Goal: Use online tool/utility: Utilize a website feature to perform a specific function

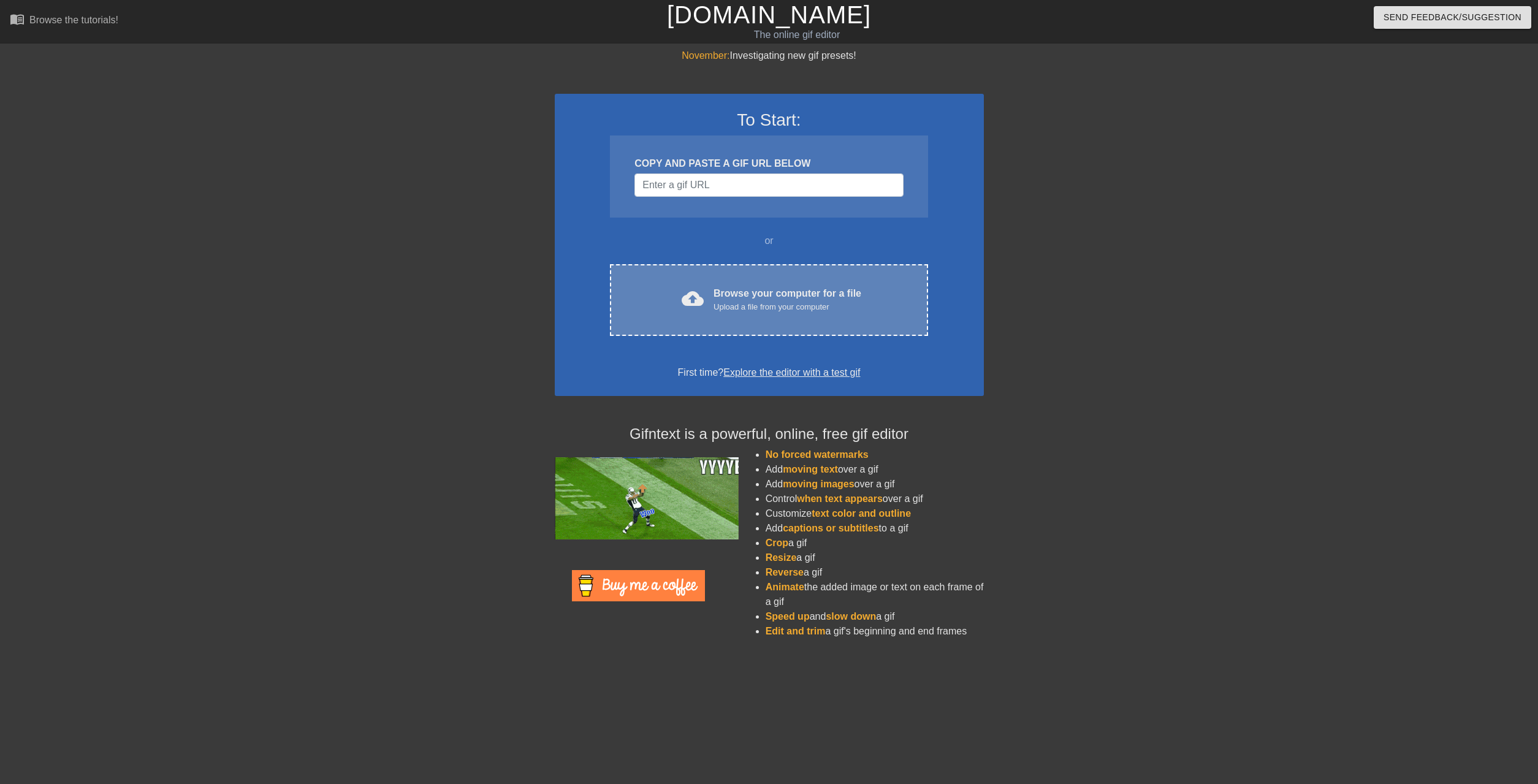
click at [780, 301] on div "Upload a file from your computer" at bounding box center [787, 307] width 148 height 12
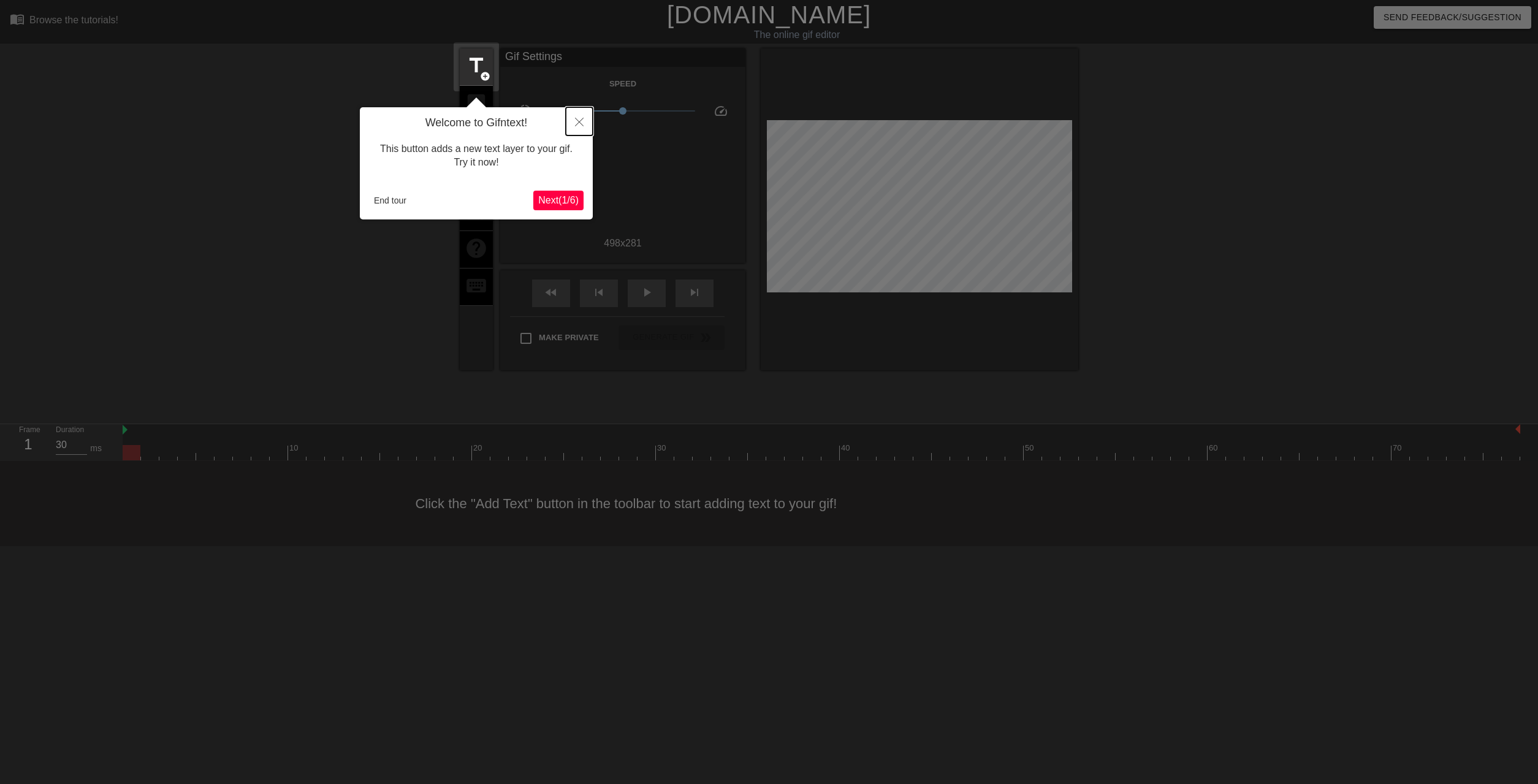
click at [583, 118] on button "Close" at bounding box center [579, 121] width 27 height 28
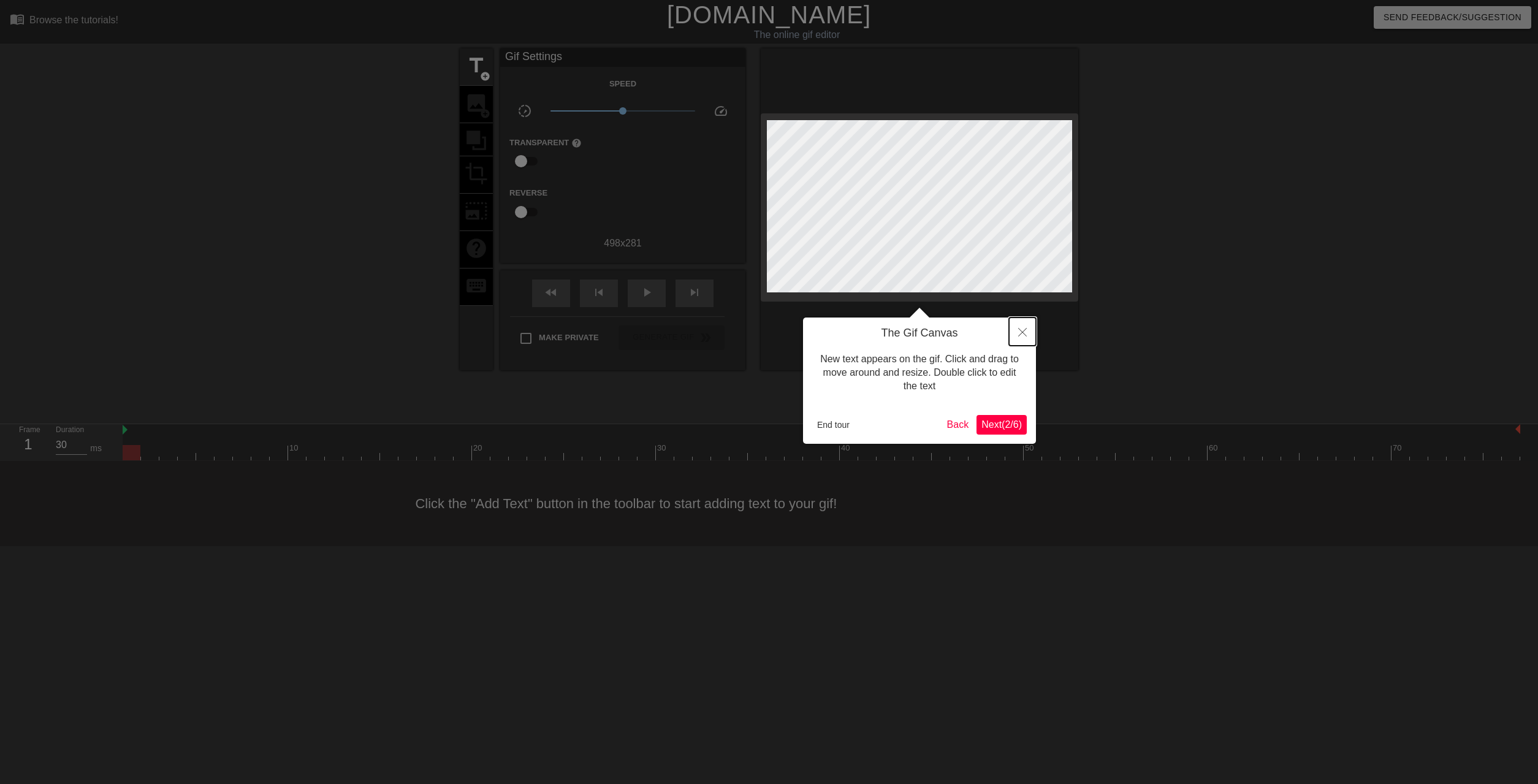
click at [1026, 337] on button "Close" at bounding box center [1022, 332] width 27 height 28
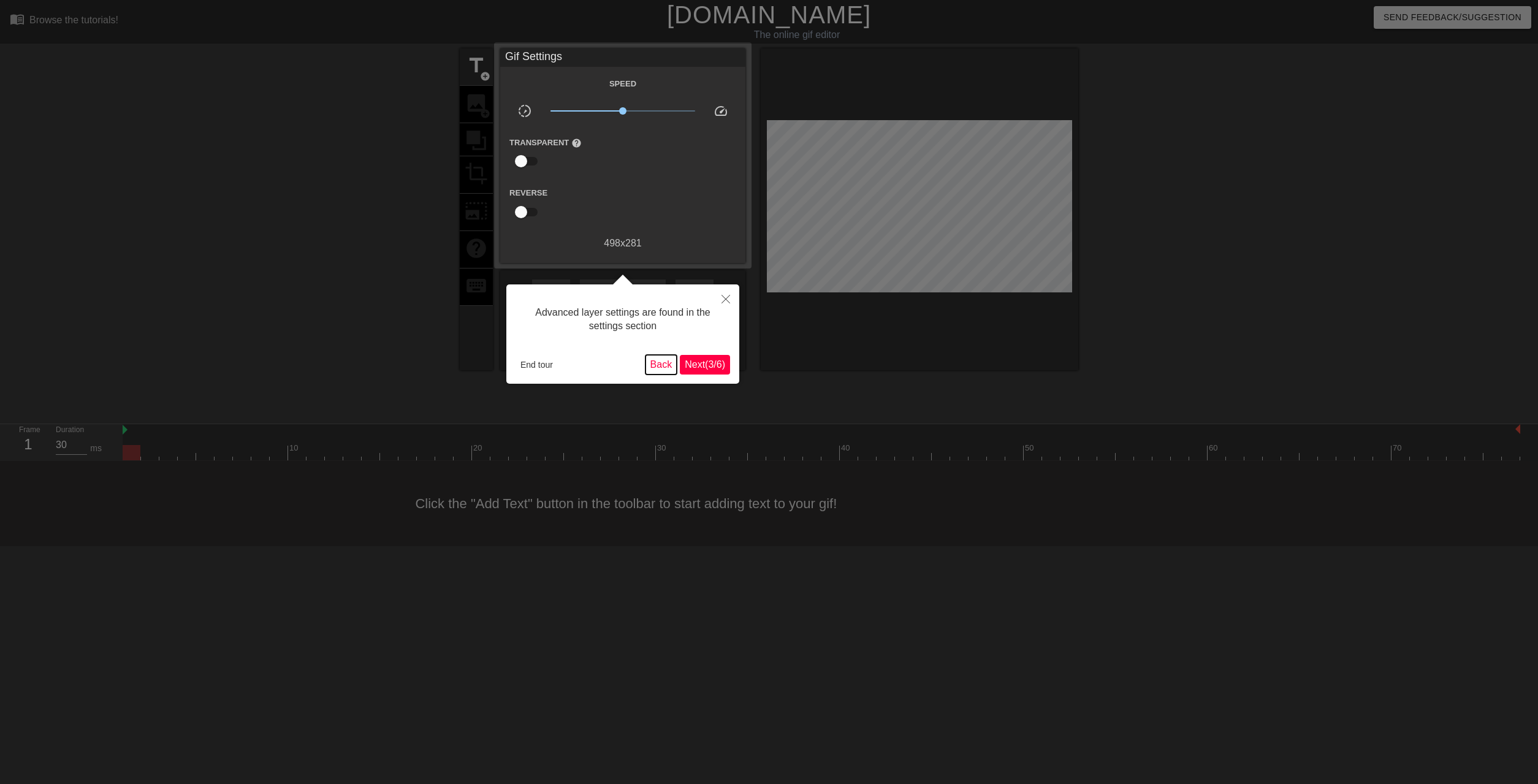
click at [672, 367] on button "Back" at bounding box center [661, 364] width 32 height 20
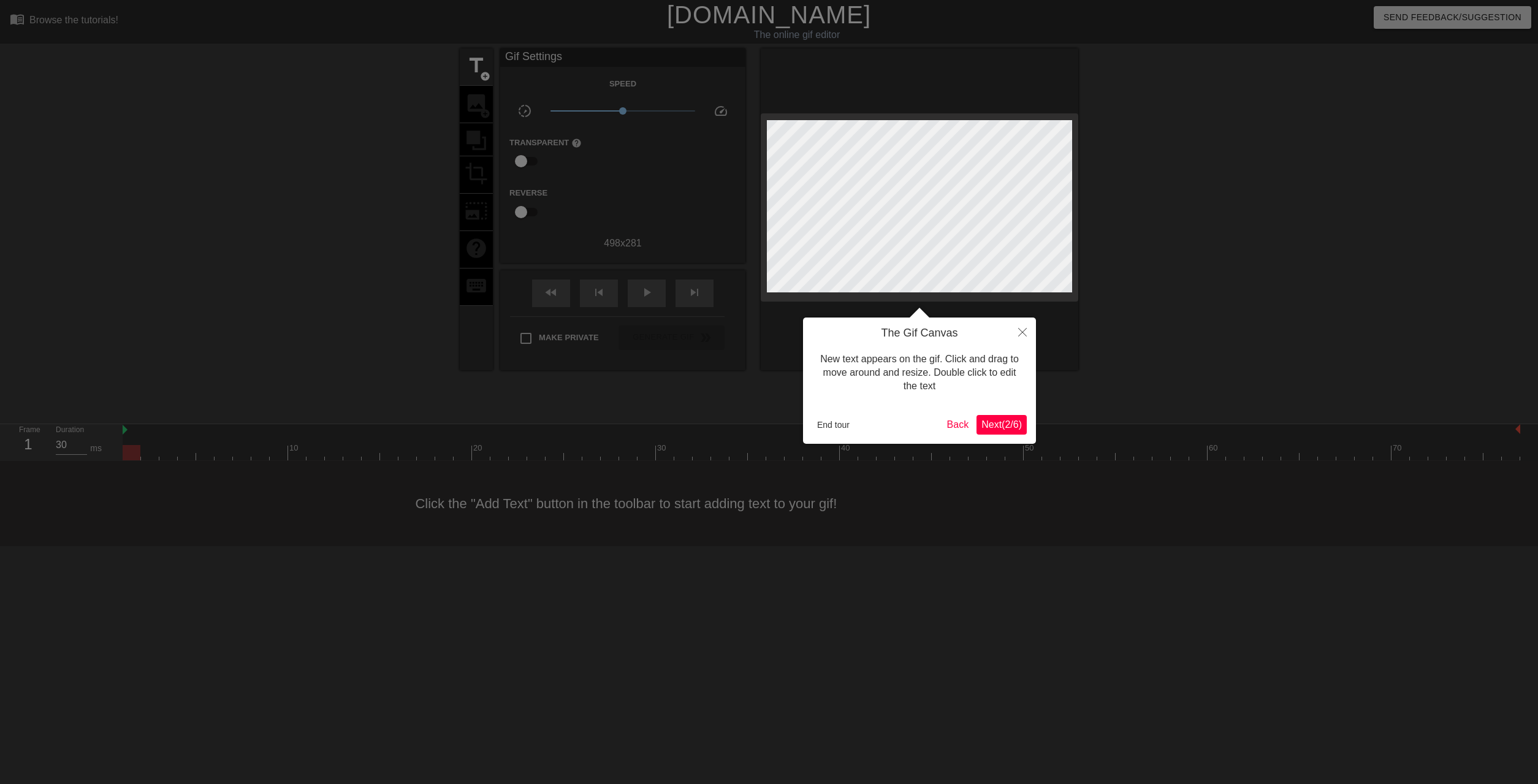
click at [1019, 434] on button "Next ( 2 / 6 )" at bounding box center [1001, 424] width 50 height 20
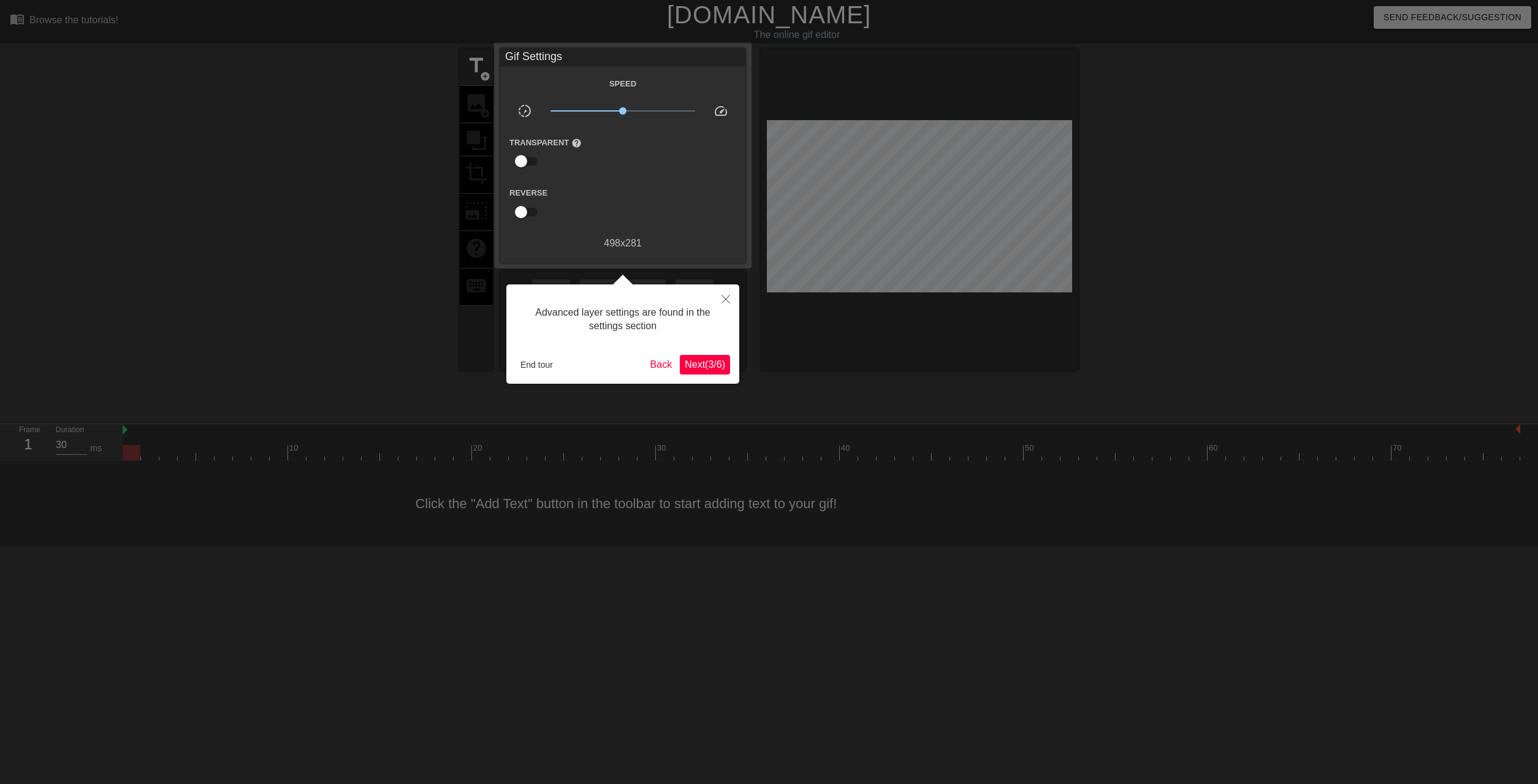
click at [715, 383] on div "Advanced layer settings are found in the settings section End tour Back Next ( …" at bounding box center [623, 334] width 233 height 100
click at [716, 377] on div "Advanced layer settings are found in the settings section End tour Back Next ( …" at bounding box center [623, 334] width 233 height 100
click at [719, 369] on span "Next ( 3 / 6 )" at bounding box center [705, 364] width 41 height 10
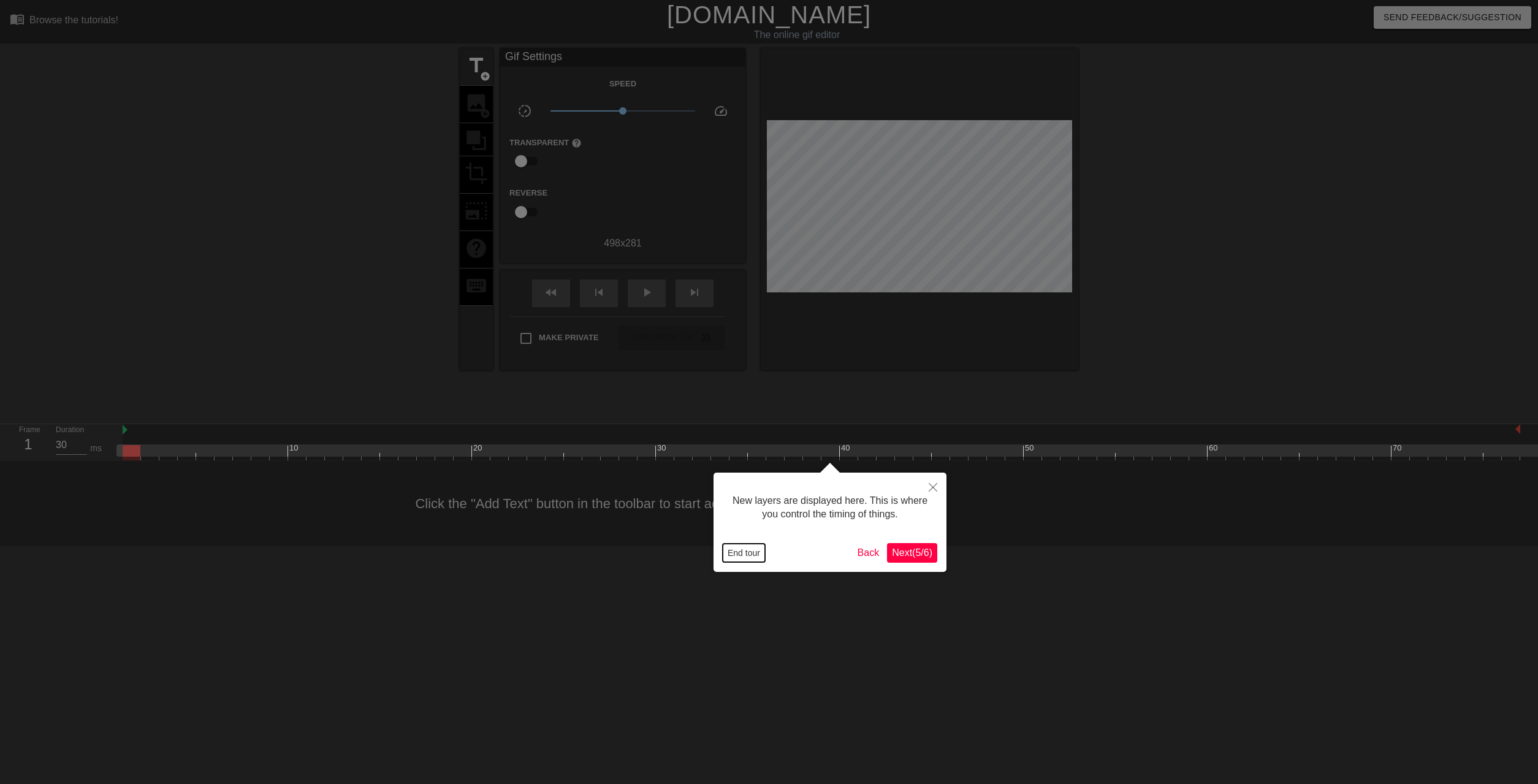
click at [745, 553] on button "End tour" at bounding box center [744, 552] width 42 height 18
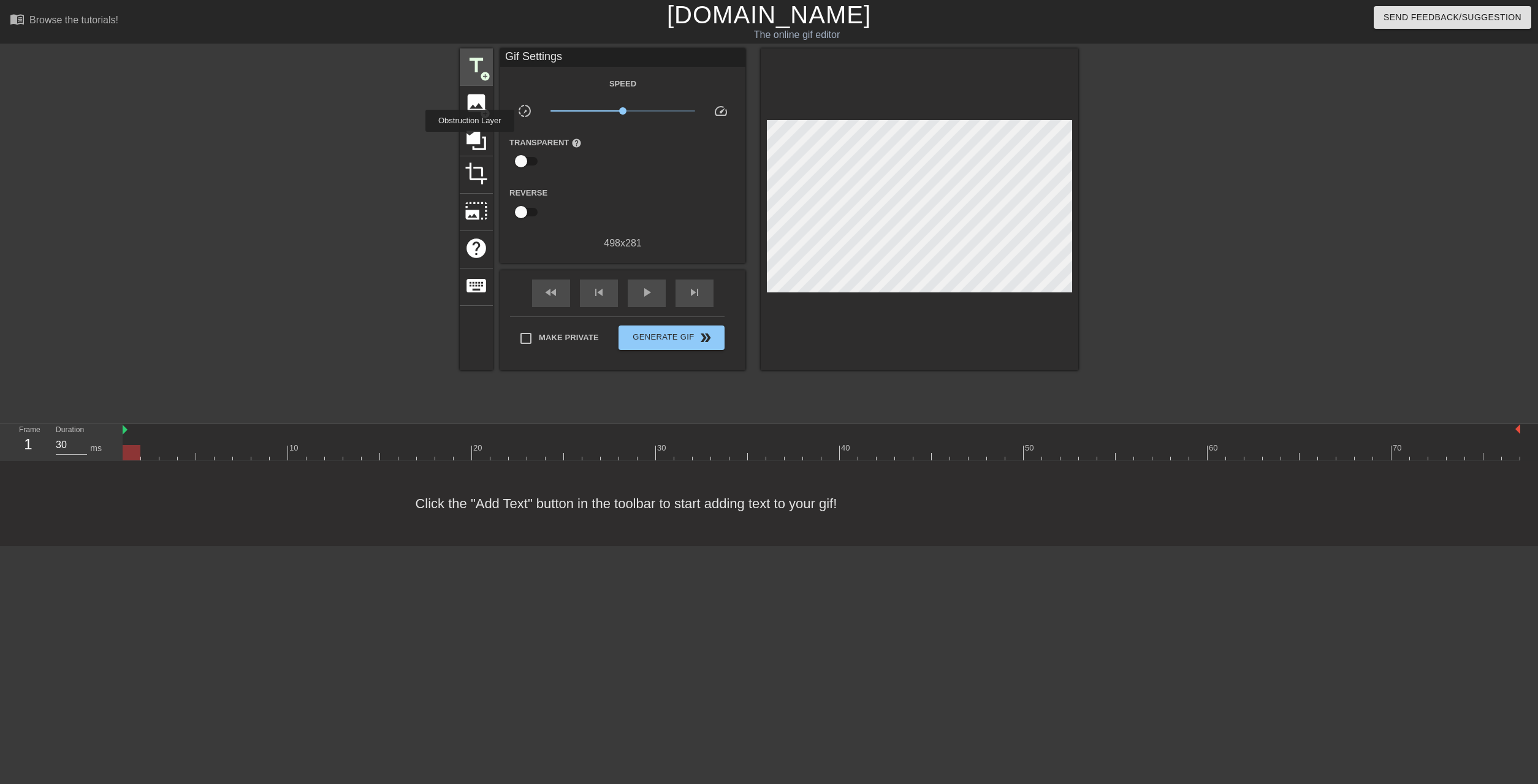
click at [460, 64] on div "title add_circle" at bounding box center [477, 67] width 33 height 37
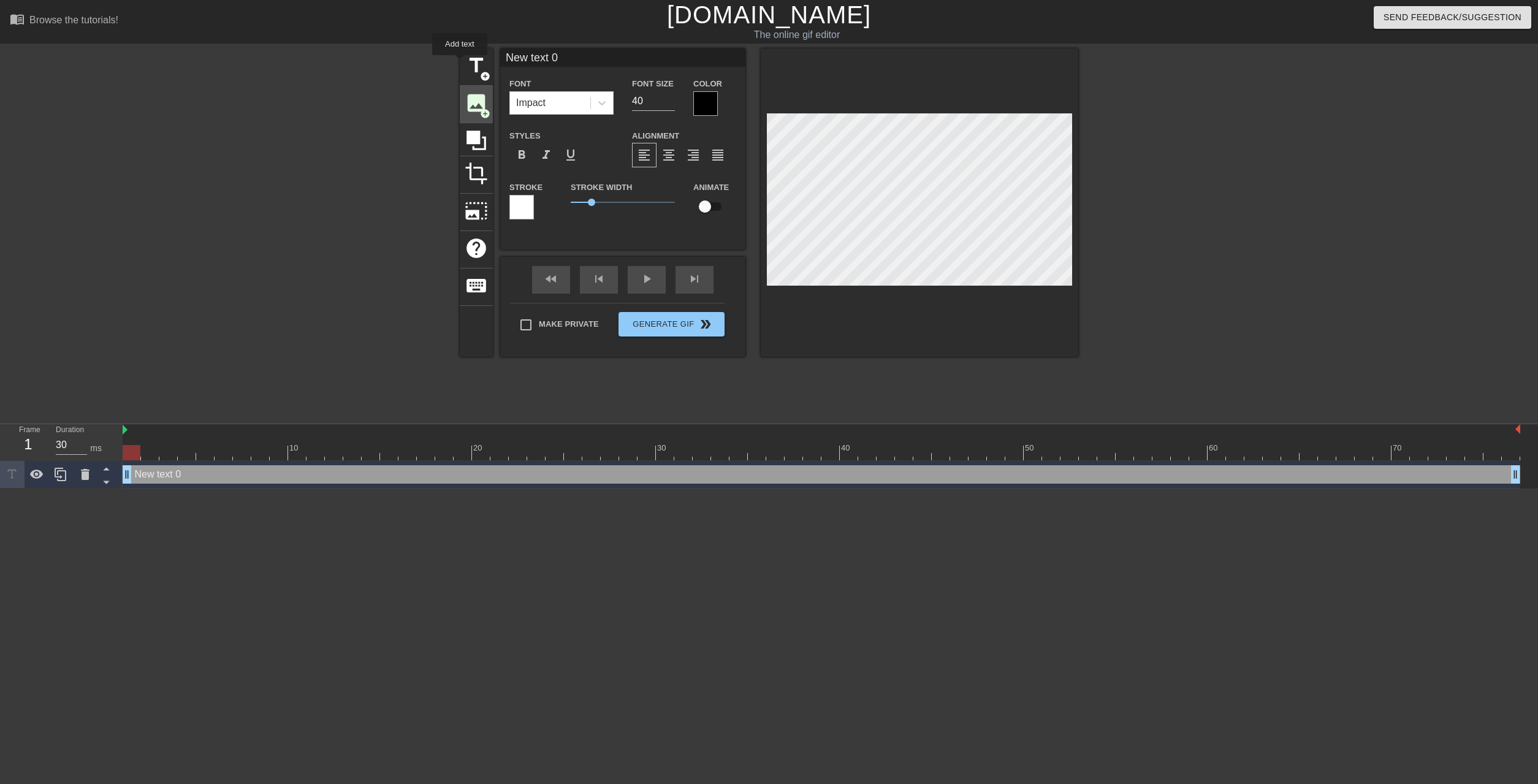
scroll to position [0, 0]
click at [477, 107] on span "image" at bounding box center [477, 103] width 23 height 23
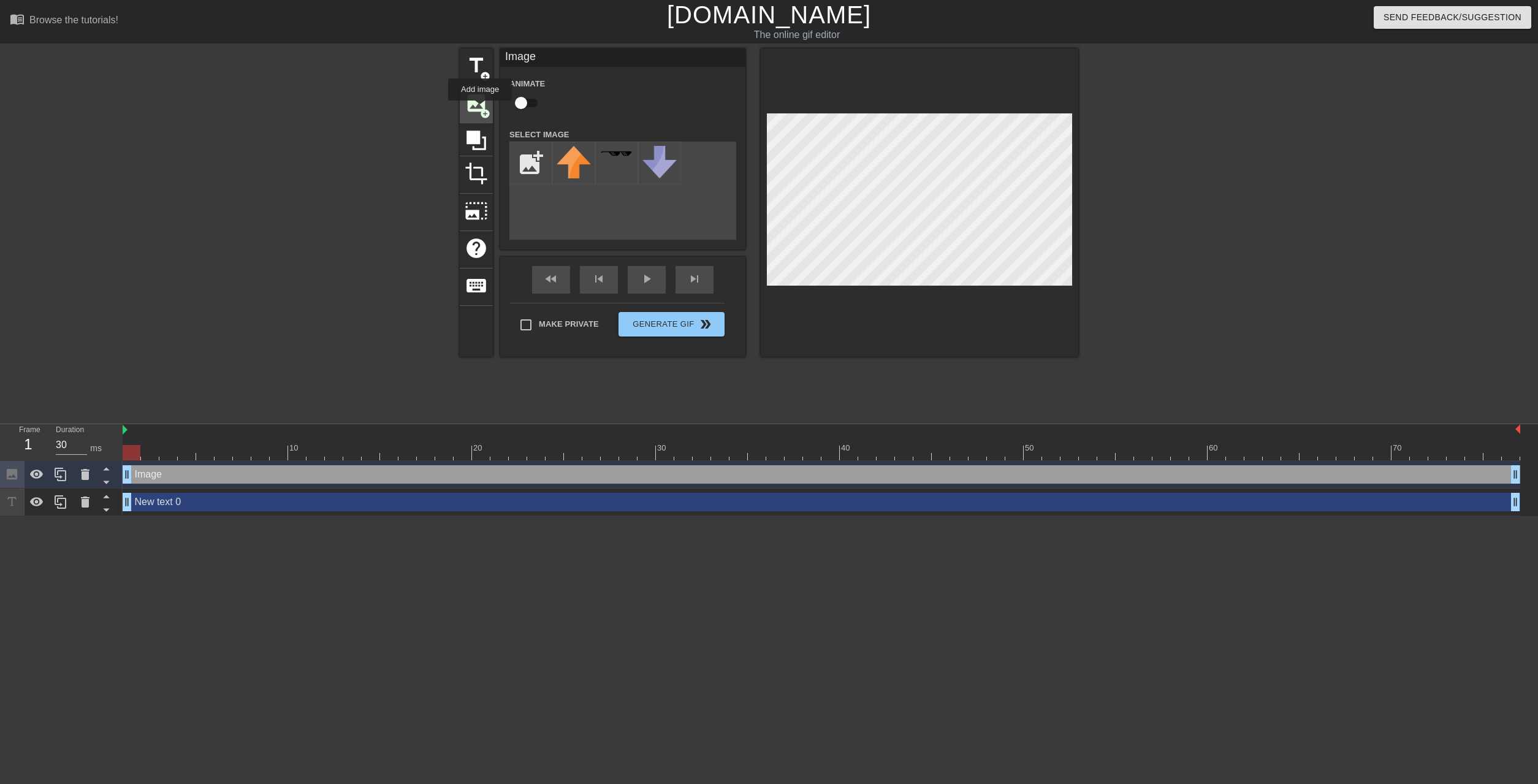
click at [480, 109] on span "add_circle" at bounding box center [485, 113] width 10 height 10
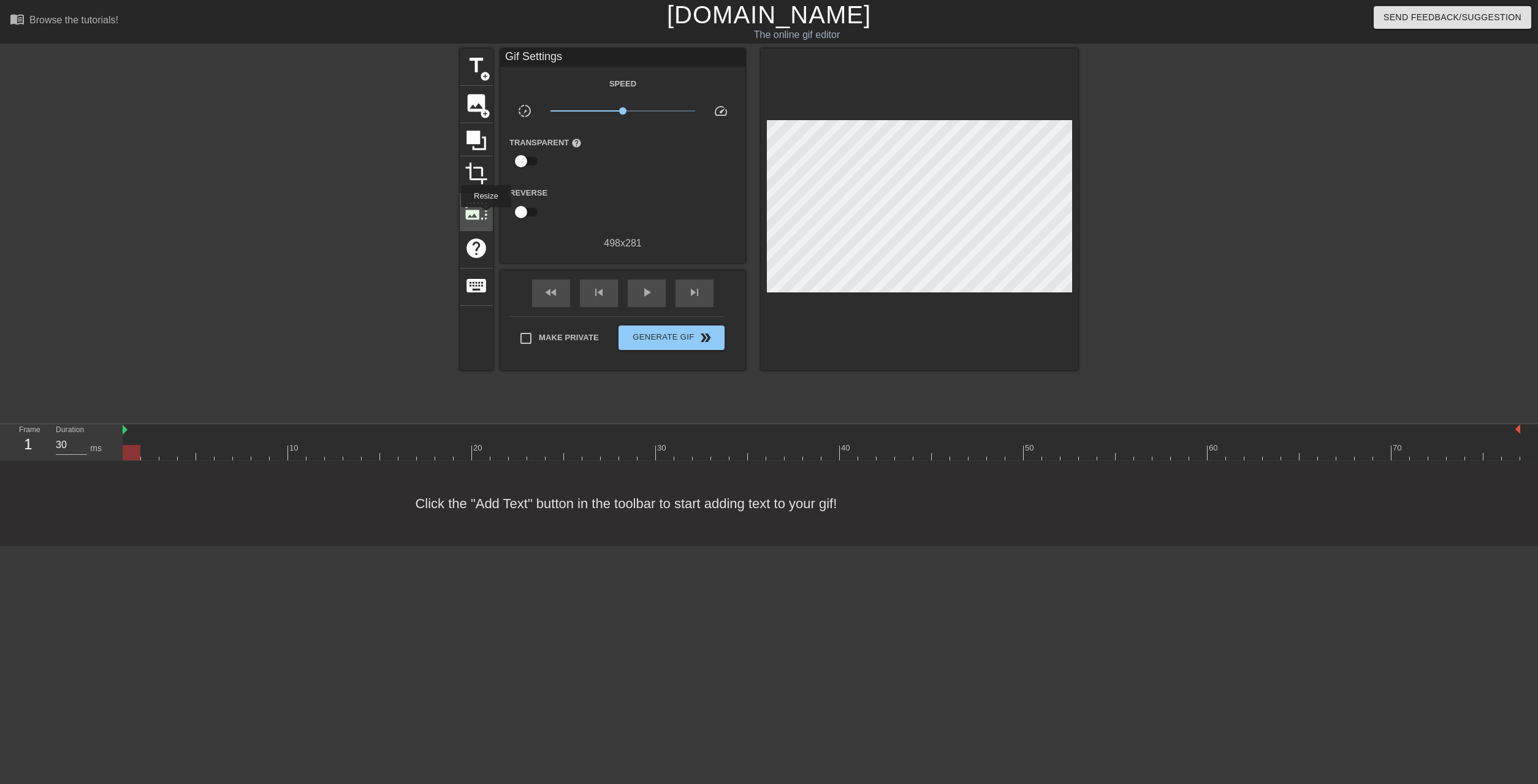
click at [485, 216] on span "photo_size_select_large" at bounding box center [477, 211] width 23 height 23
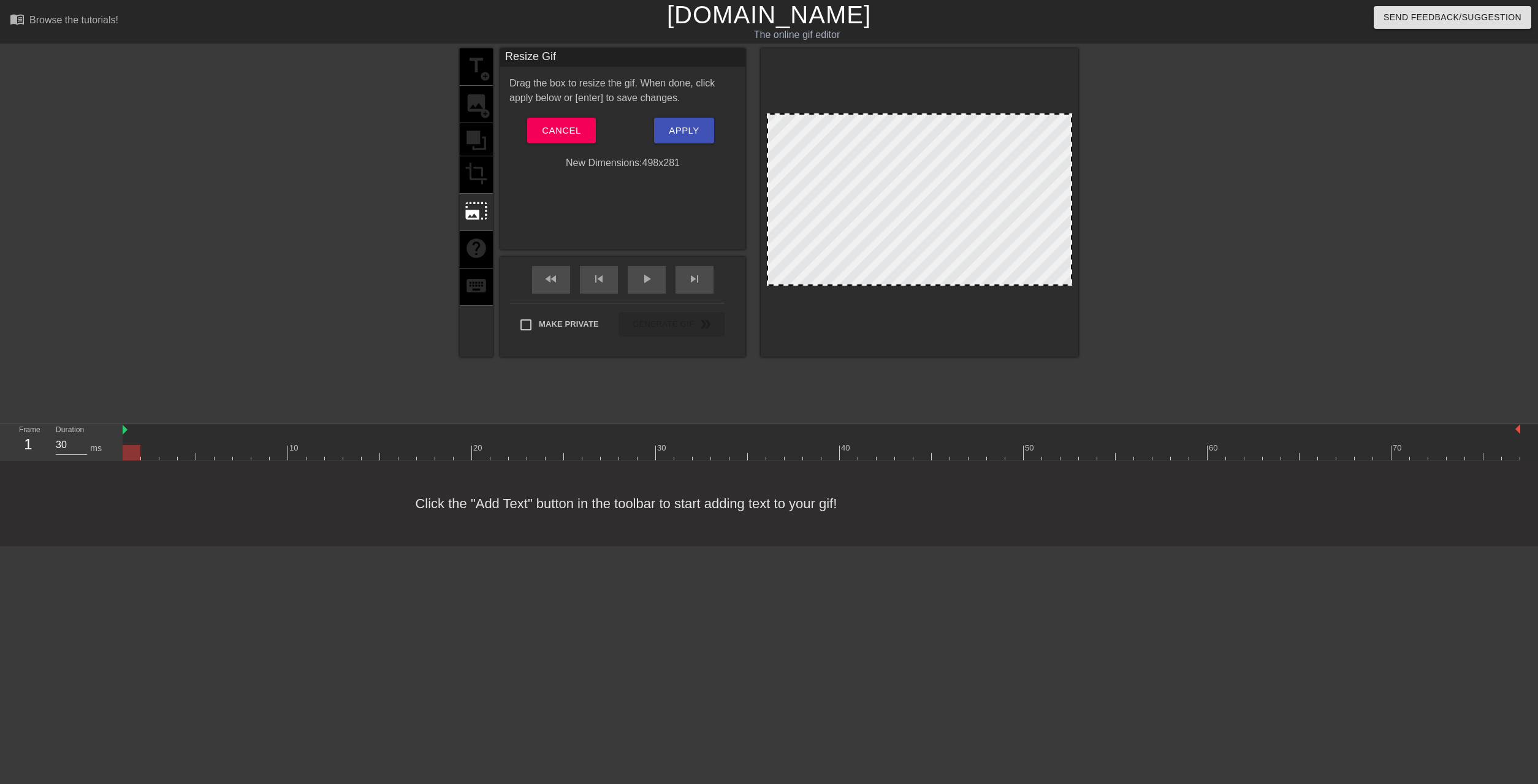
click at [481, 151] on div "title add_circle image add_circle crop photo_size_select_large help keyboard" at bounding box center [477, 203] width 33 height 308
click at [578, 130] on span "Cancel" at bounding box center [561, 131] width 39 height 16
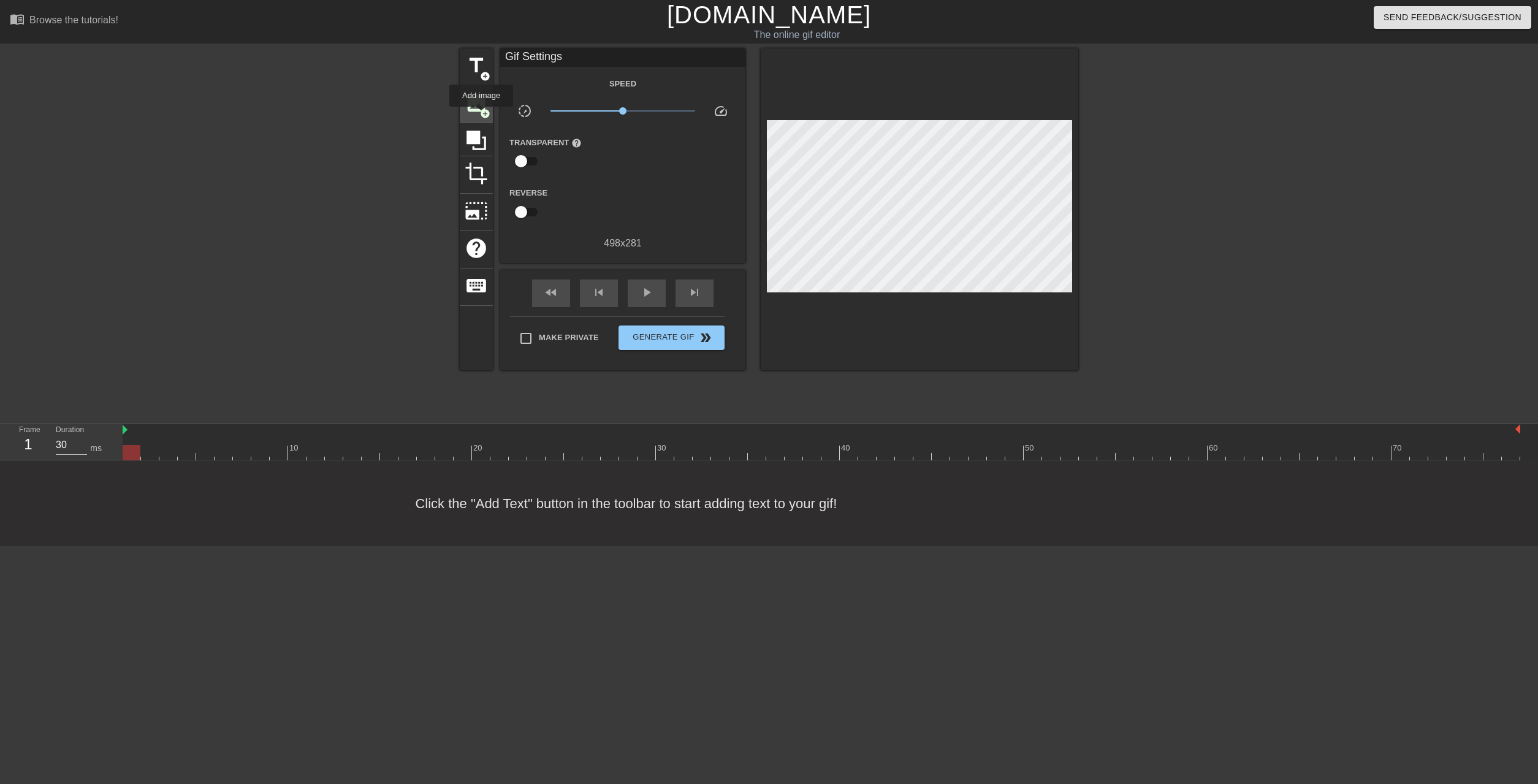
click at [480, 111] on span "add_circle" at bounding box center [485, 113] width 10 height 10
click at [475, 111] on span "image" at bounding box center [477, 103] width 23 height 23
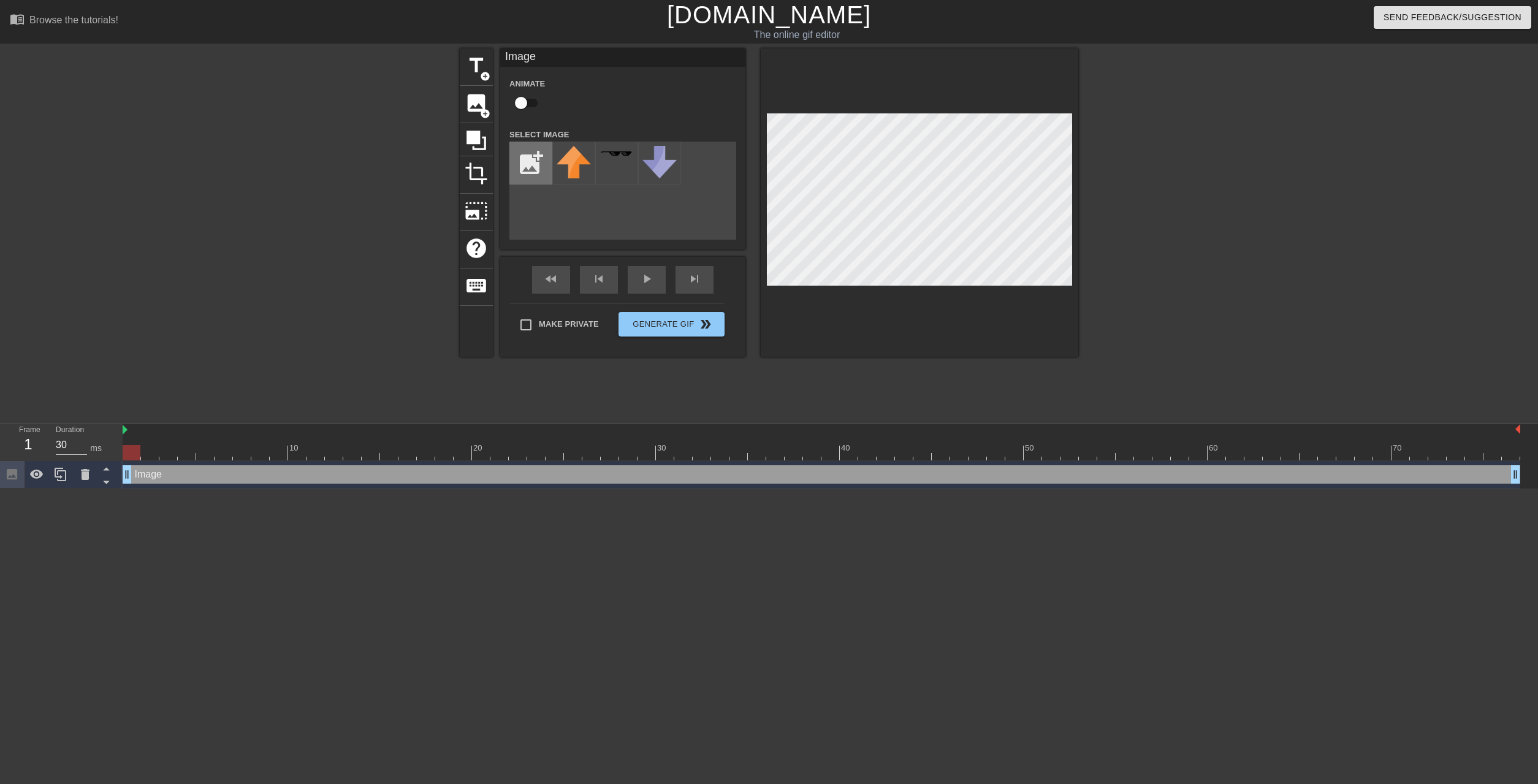
click at [509, 157] on div "Image Animate Select Image add_photo_alternate" at bounding box center [623, 144] width 245 height 191
click at [532, 162] on input "file" at bounding box center [530, 163] width 41 height 41
type input "C:\fakepath\Screenshot [DATE] 222553.png"
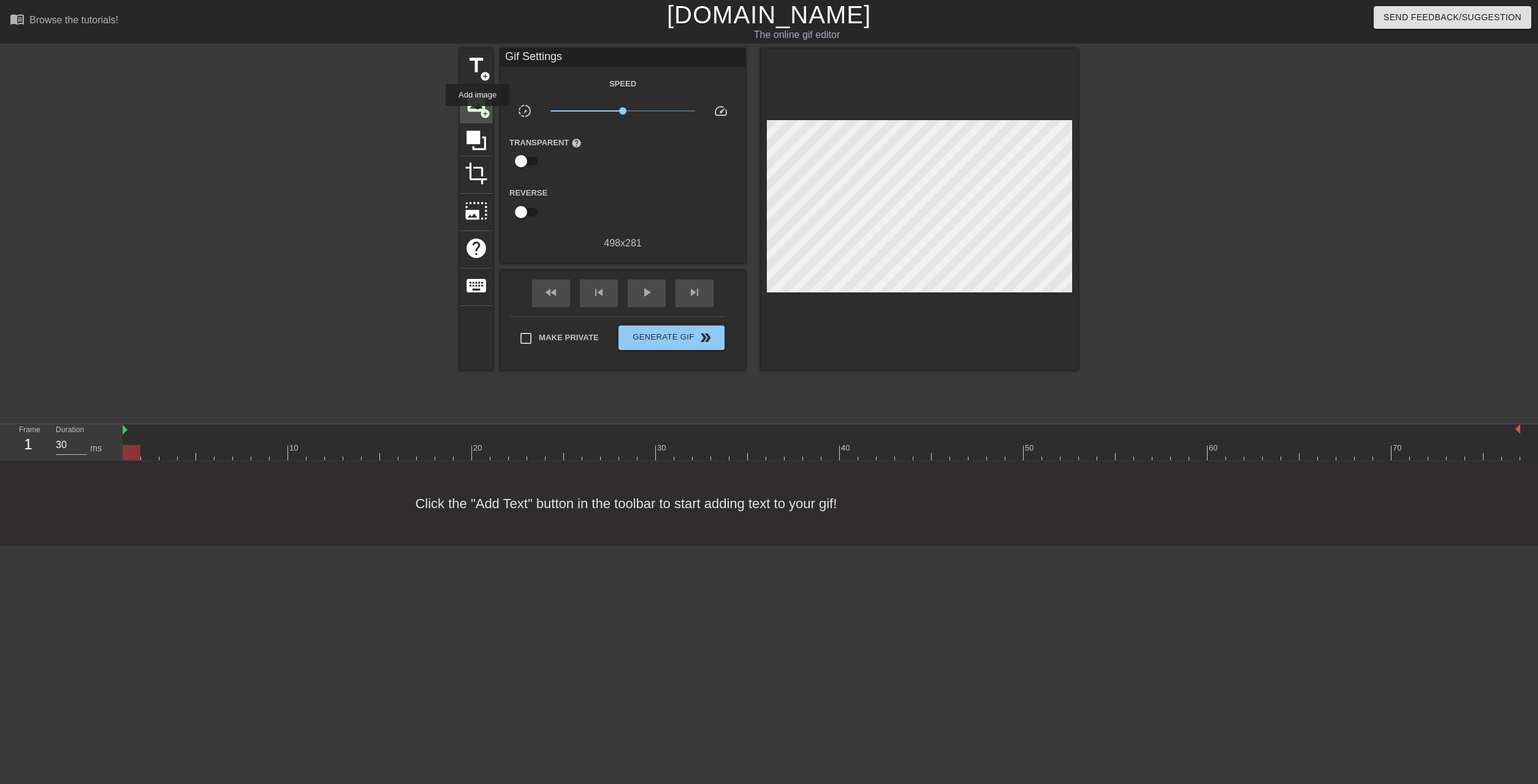
click at [477, 107] on span "image" at bounding box center [477, 103] width 23 height 23
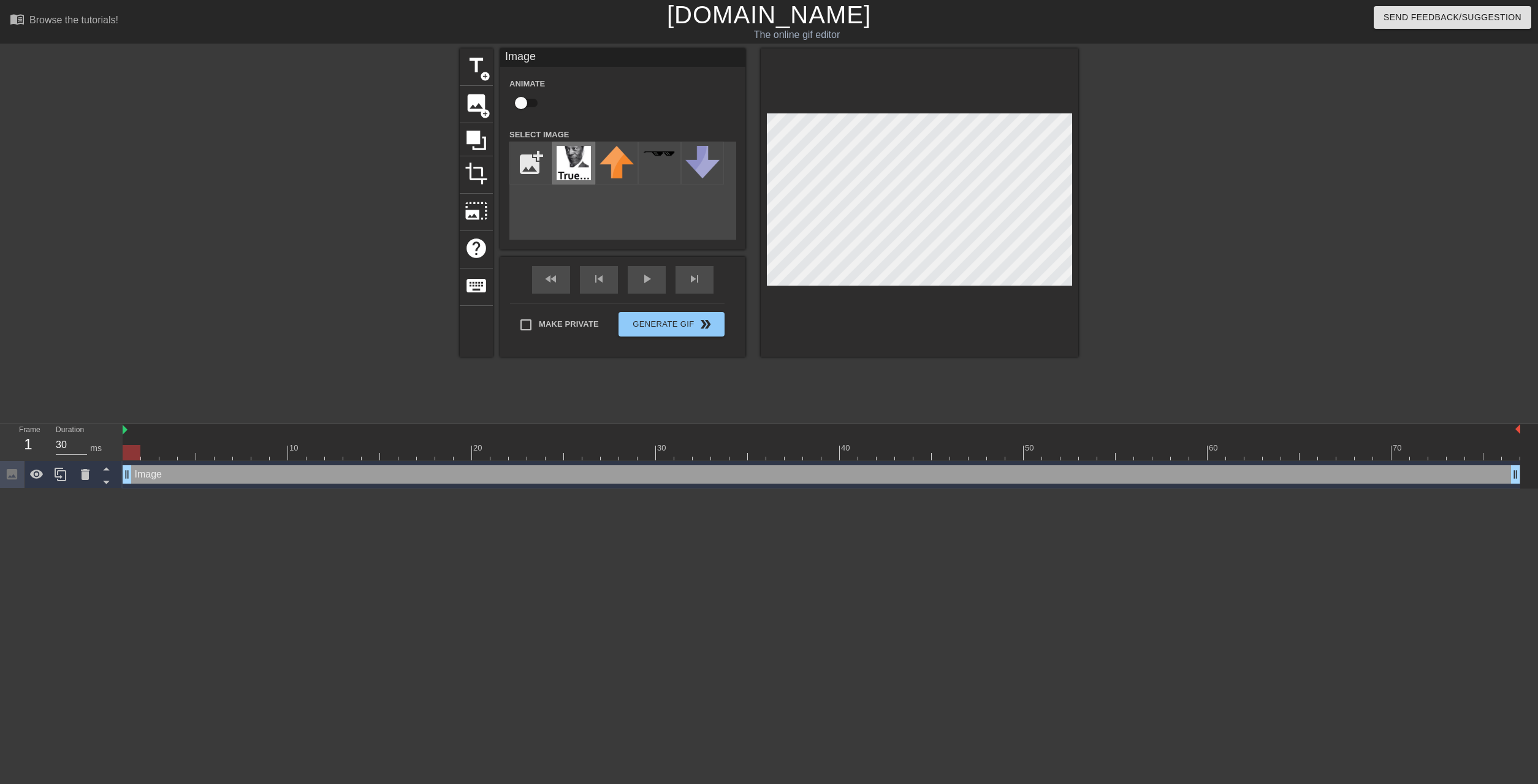
click at [576, 170] on img at bounding box center [573, 163] width 34 height 34
click at [1231, 275] on div at bounding box center [1184, 233] width 184 height 368
click at [1155, 270] on div at bounding box center [1184, 233] width 184 height 368
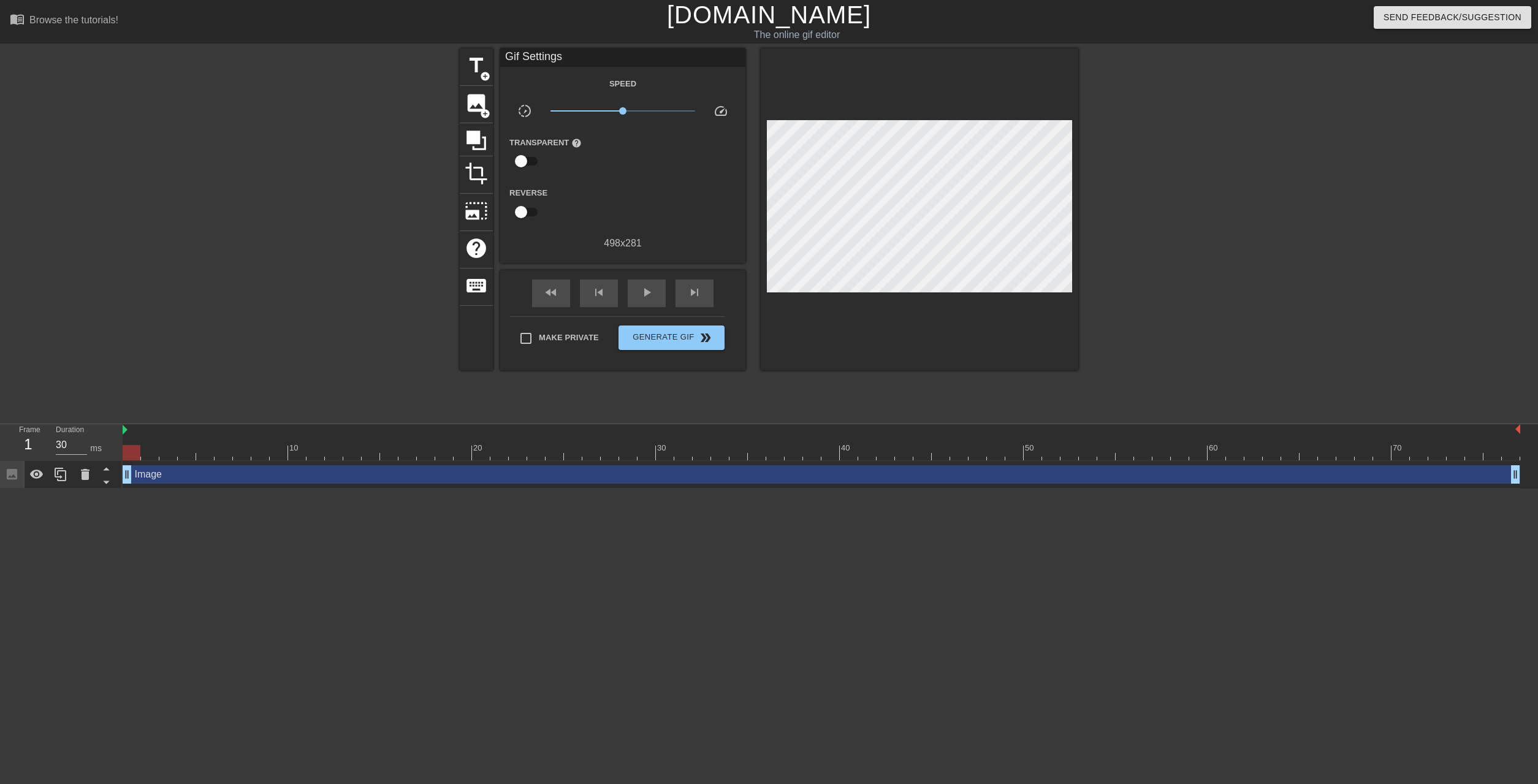
click at [1223, 308] on div at bounding box center [1184, 233] width 184 height 368
click at [641, 349] on div "Make Private Generate Gif double_arrow" at bounding box center [617, 340] width 215 height 49
click at [135, 454] on div at bounding box center [132, 452] width 17 height 15
type input "30"
drag, startPoint x: 140, startPoint y: 454, endPoint x: 120, endPoint y: 461, distance: 21.2
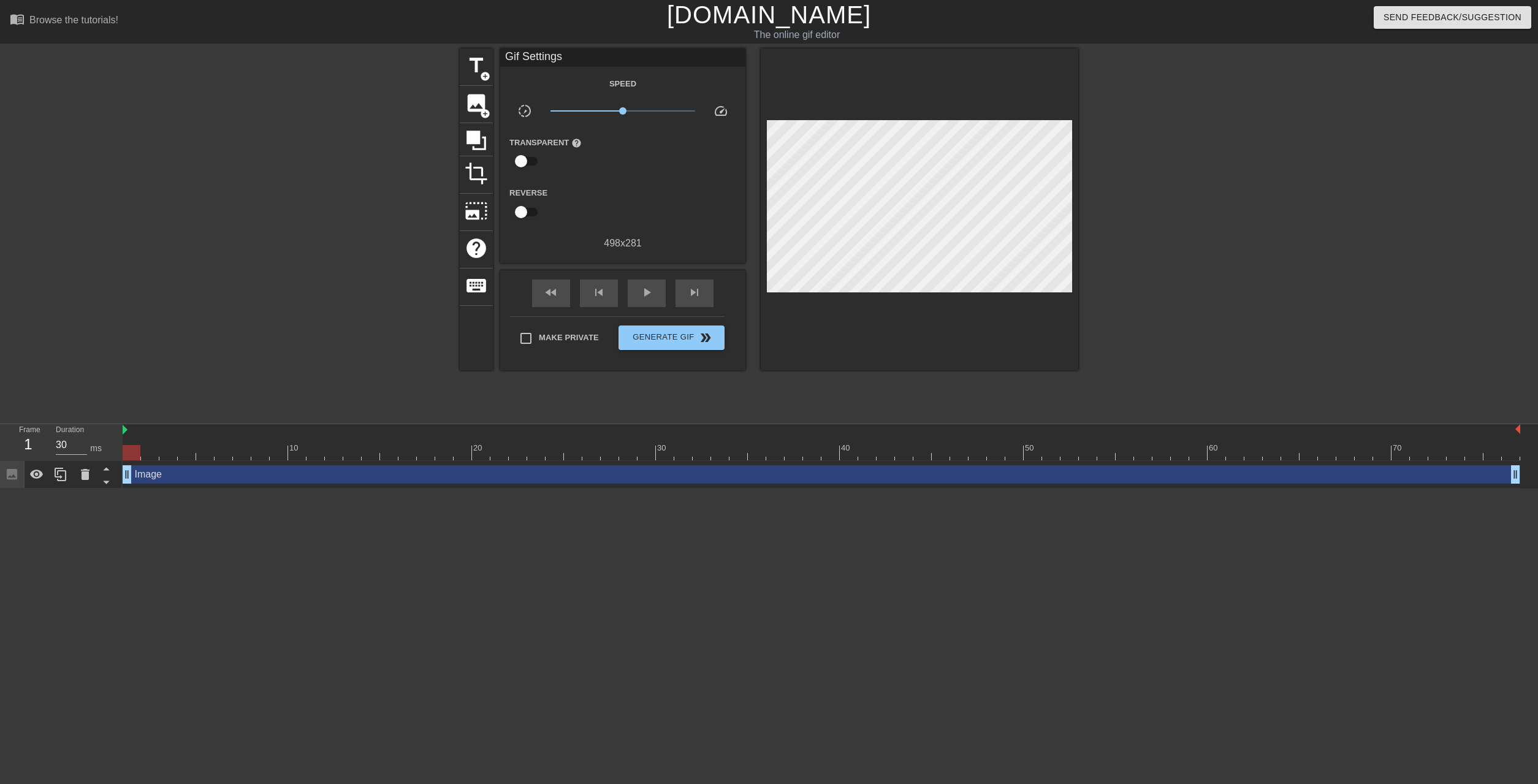
click at [120, 461] on div "Frame 1 Duration 30 ms 10 20 30 40 50 60 70 Image drag_handle drag_handle" at bounding box center [769, 456] width 1538 height 64
click at [634, 333] on span "Generate Gif double_arrow" at bounding box center [672, 337] width 96 height 15
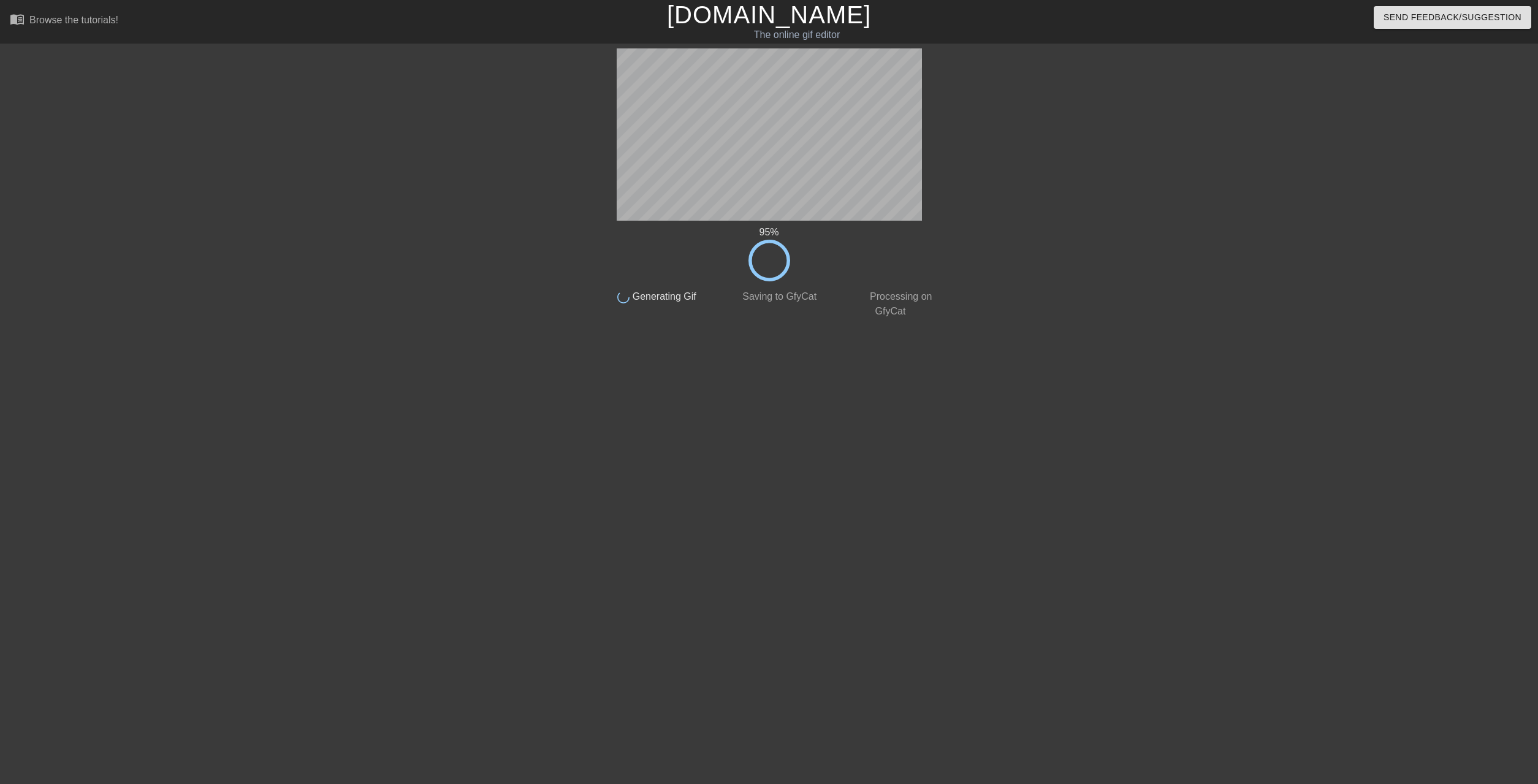
click at [888, 422] on html "menu_book Browse the tutorials! [DOMAIN_NAME] The online gif editor Send Feedba…" at bounding box center [769, 211] width 1538 height 422
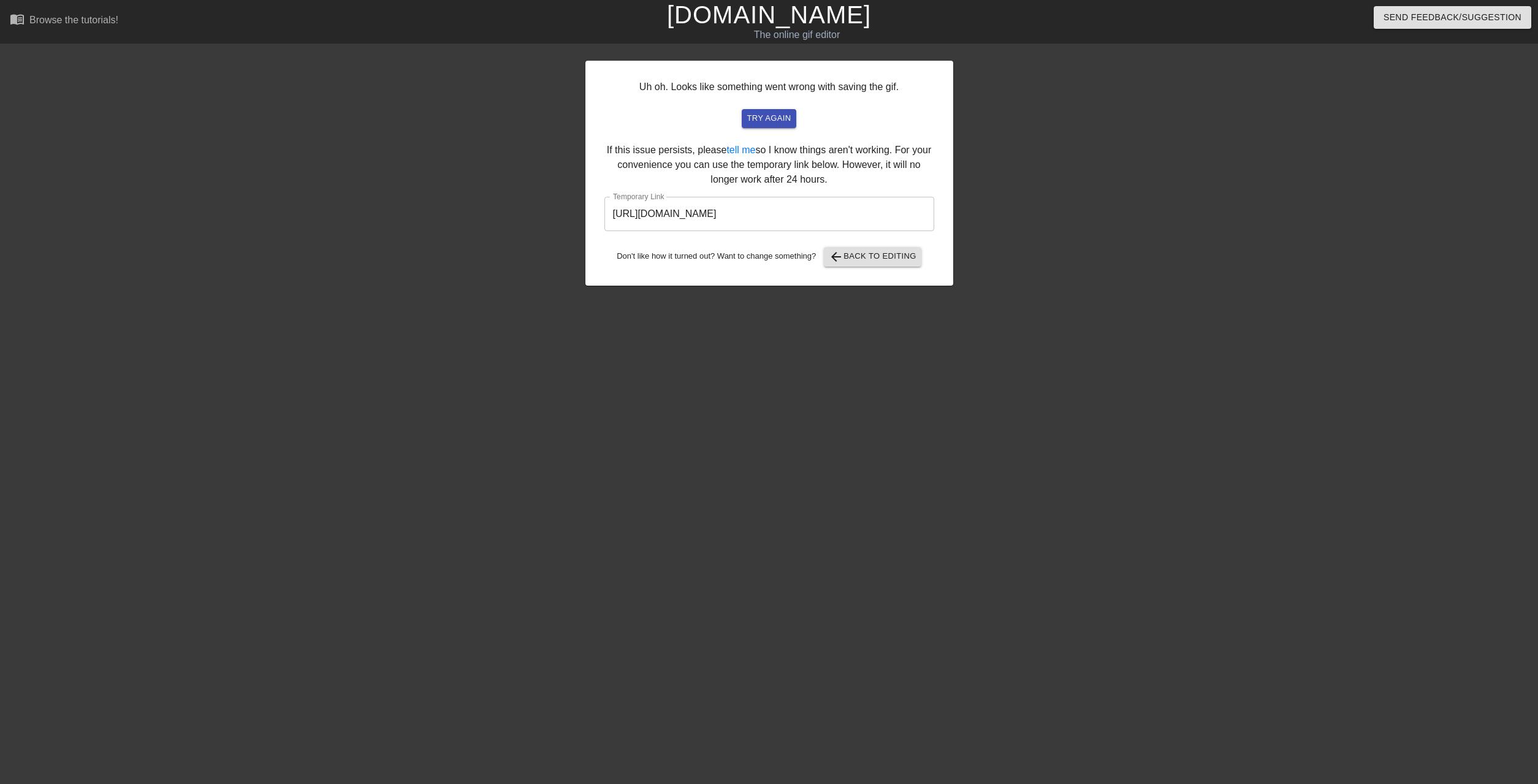
click at [880, 247] on div "Uh oh. Looks like something went wrong with saving the gif. try again If this i…" at bounding box center [770, 172] width 368 height 225
click at [879, 251] on span "arrow_back Back to Editing" at bounding box center [872, 257] width 88 height 15
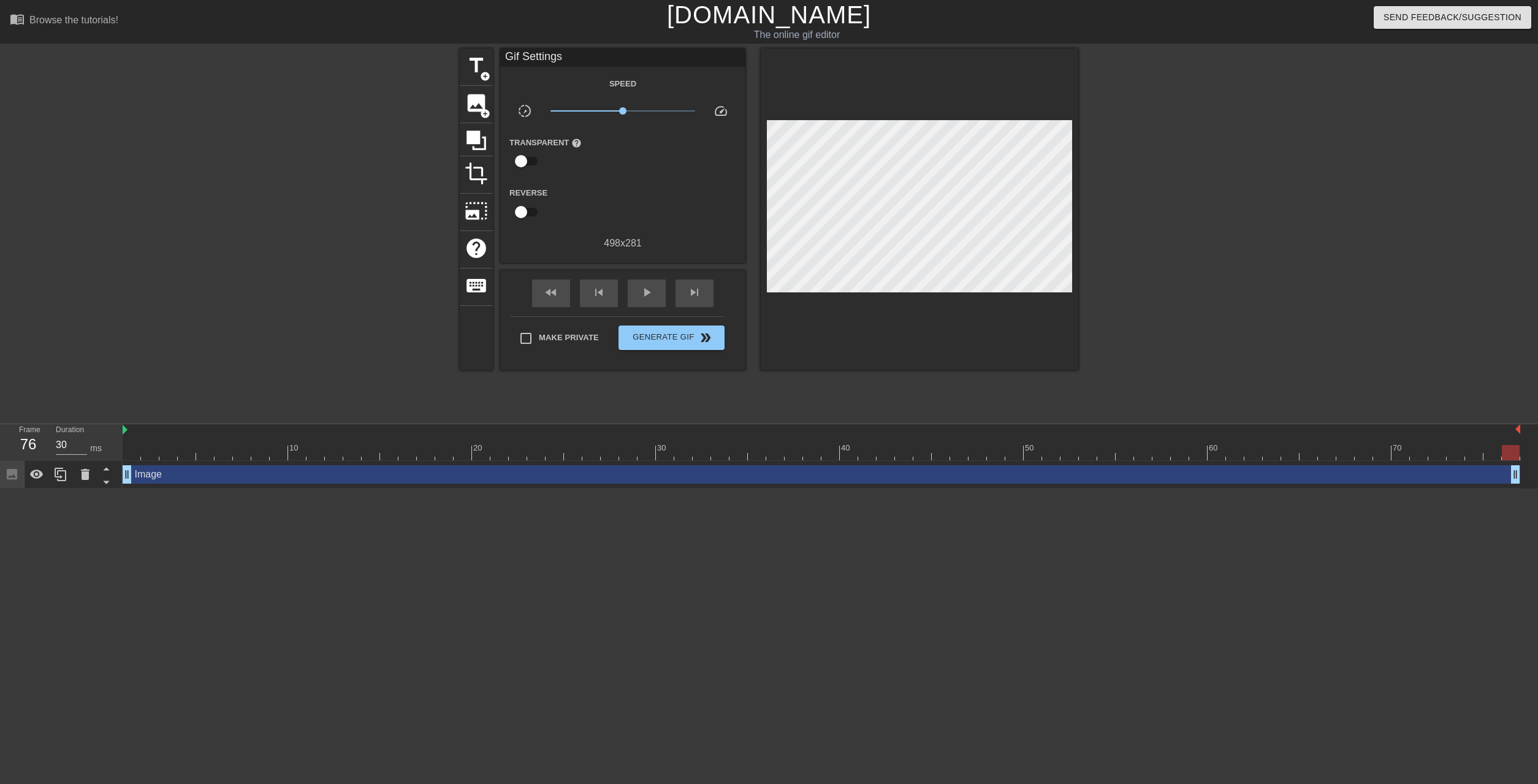
click at [1294, 462] on div "Image drag_handle drag_handle" at bounding box center [821, 475] width 1398 height 28
click at [1296, 456] on div at bounding box center [821, 452] width 1398 height 15
type input "30"
drag, startPoint x: 1296, startPoint y: 456, endPoint x: 89, endPoint y: 463, distance: 1207.0
click at [93, 457] on div "Frame 1 Duration 30 ms 10 20 30 40 50 60 70 Image drag_handle drag_handle" at bounding box center [769, 456] width 1538 height 64
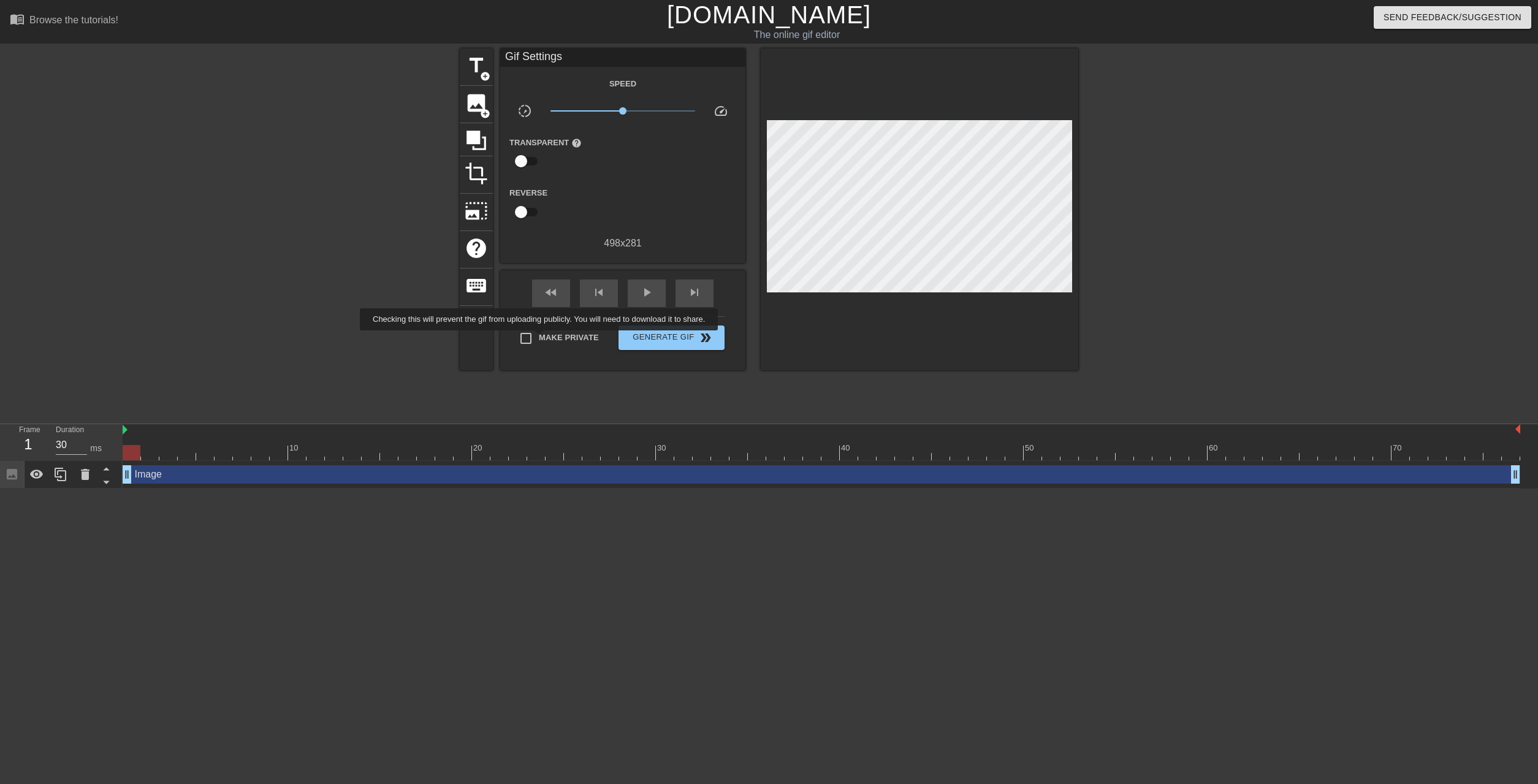
click at [541, 339] on span "Make Private" at bounding box center [569, 337] width 60 height 12
click at [539, 339] on input "Make Private" at bounding box center [525, 337] width 25 height 25
checkbox input "true"
click at [649, 336] on span "Generate Gif double_arrow" at bounding box center [672, 337] width 96 height 15
